Goal: Transaction & Acquisition: Obtain resource

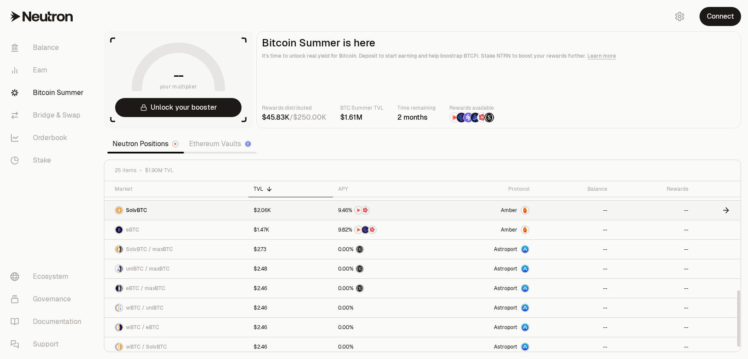
scroll to position [333, 0]
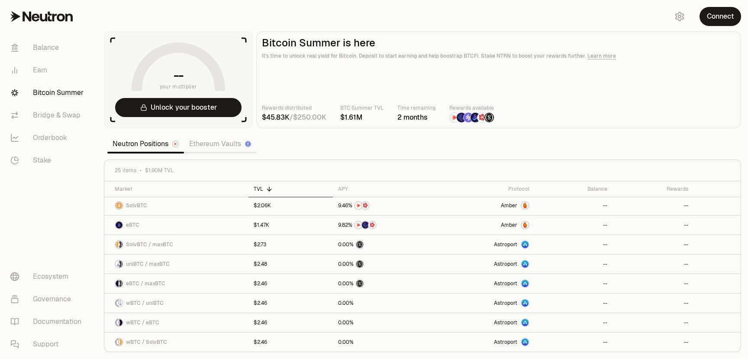
click at [216, 143] on link "Ethereum Vaults" at bounding box center [220, 143] width 73 height 17
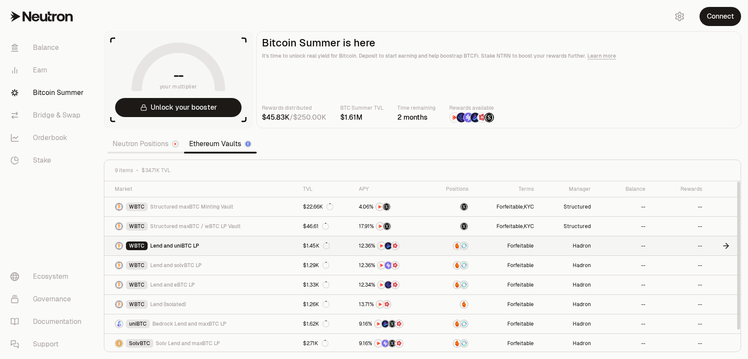
scroll to position [21, 0]
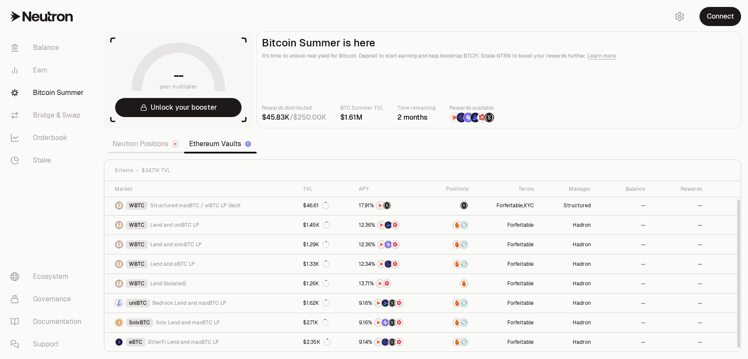
click at [156, 143] on link "Neutron Positions" at bounding box center [145, 143] width 77 height 17
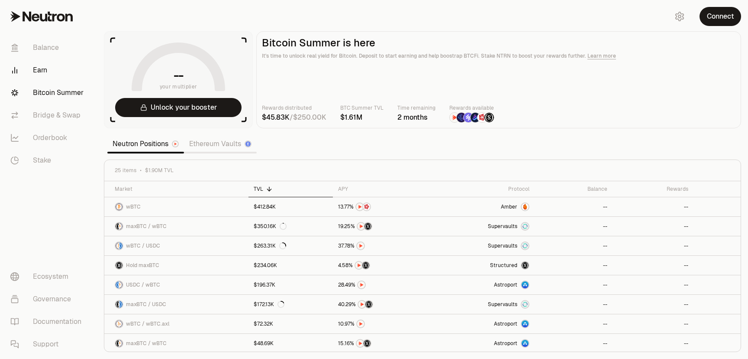
click at [57, 73] on link "Earn" at bounding box center [48, 70] width 90 height 23
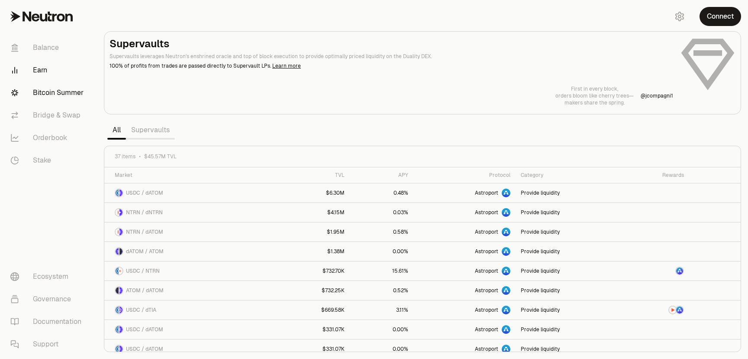
click at [54, 94] on link "Bitcoin Summer" at bounding box center [48, 92] width 90 height 23
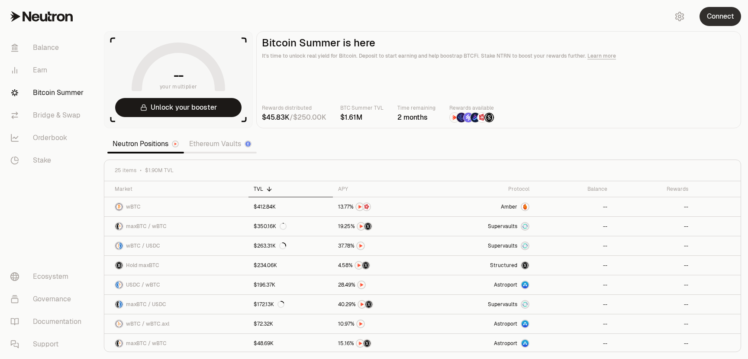
click at [719, 14] on button "Connect" at bounding box center [721, 16] width 42 height 19
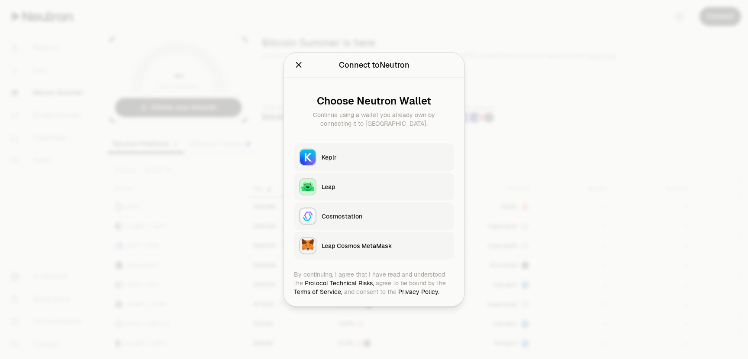
click at [297, 63] on icon "Close" at bounding box center [299, 65] width 10 height 10
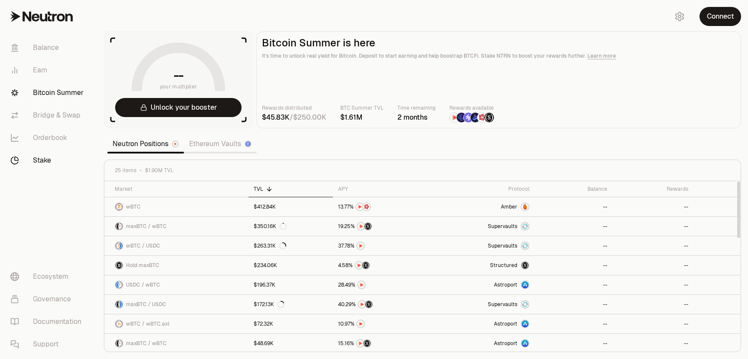
click at [51, 156] on link "Stake" at bounding box center [48, 160] width 90 height 23
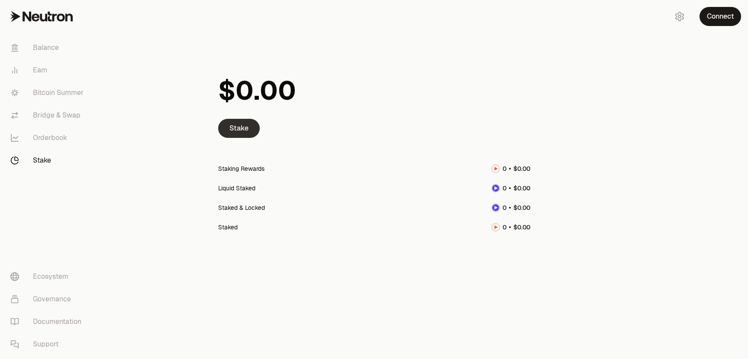
click at [241, 127] on link "Stake" at bounding box center [239, 128] width 42 height 19
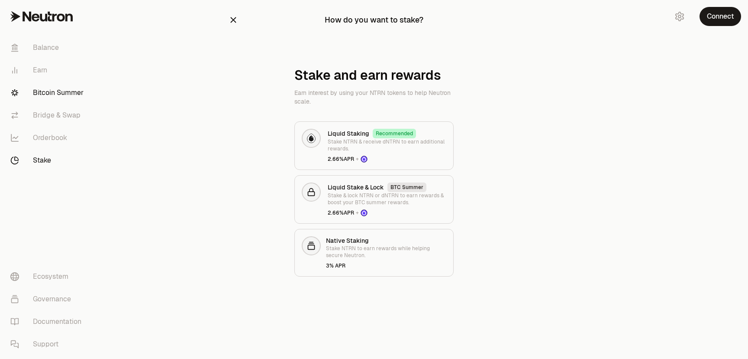
click at [69, 89] on link "Bitcoin Summer" at bounding box center [48, 92] width 90 height 23
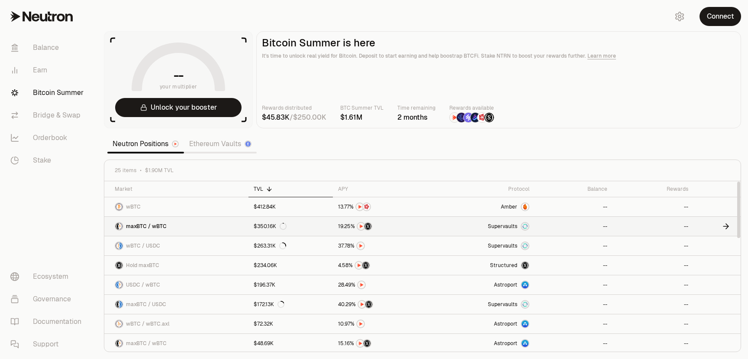
click at [162, 226] on span "maxBTC / wBTC" at bounding box center [146, 226] width 41 height 7
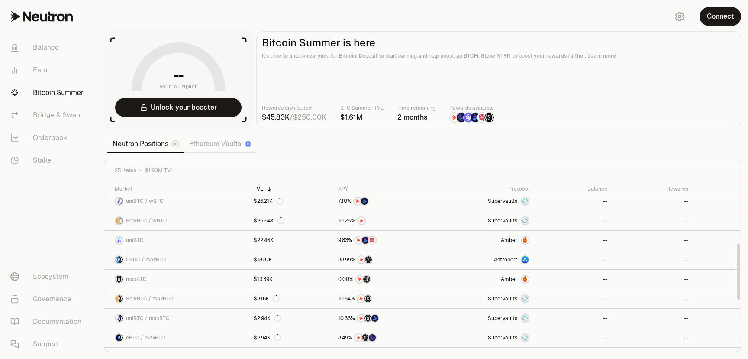
scroll to position [187, 0]
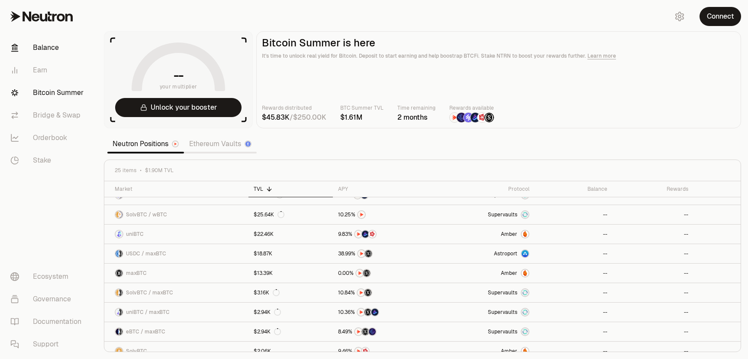
click at [50, 50] on link "Balance" at bounding box center [48, 47] width 90 height 23
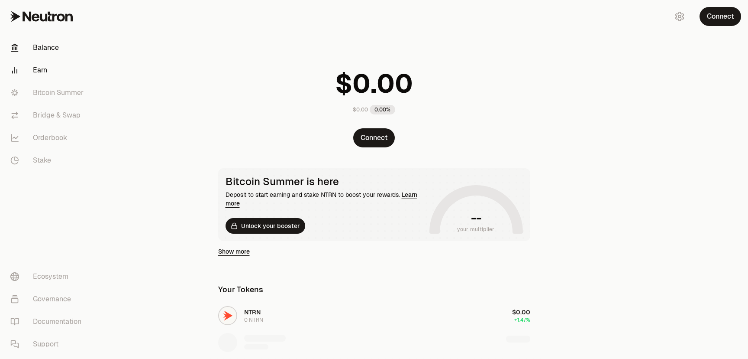
click at [45, 64] on link "Earn" at bounding box center [48, 70] width 90 height 23
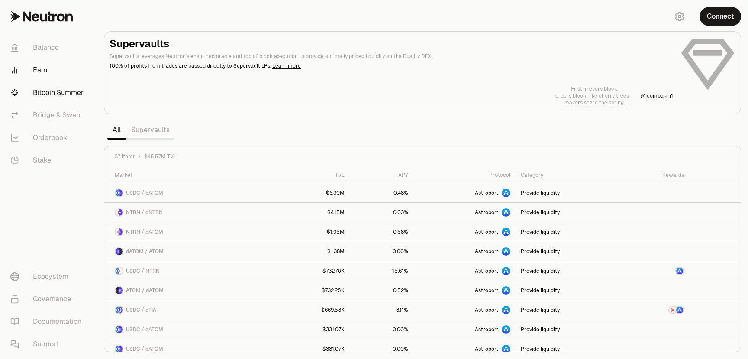
click at [59, 99] on link "Bitcoin Summer" at bounding box center [48, 92] width 90 height 23
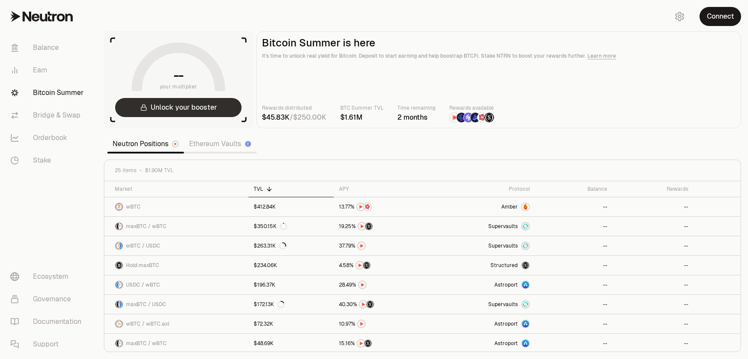
click at [181, 105] on button "Unlock your booster" at bounding box center [178, 107] width 126 height 19
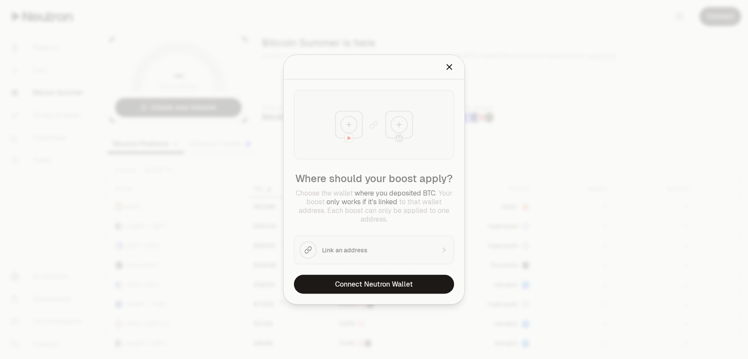
click at [368, 251] on div "Where should your boost apply? Choose the wallet where you deposited BTC . Your…" at bounding box center [374, 177] width 181 height 195
click at [449, 72] on button "Close" at bounding box center [450, 67] width 10 height 12
